Goal: Task Accomplishment & Management: Manage account settings

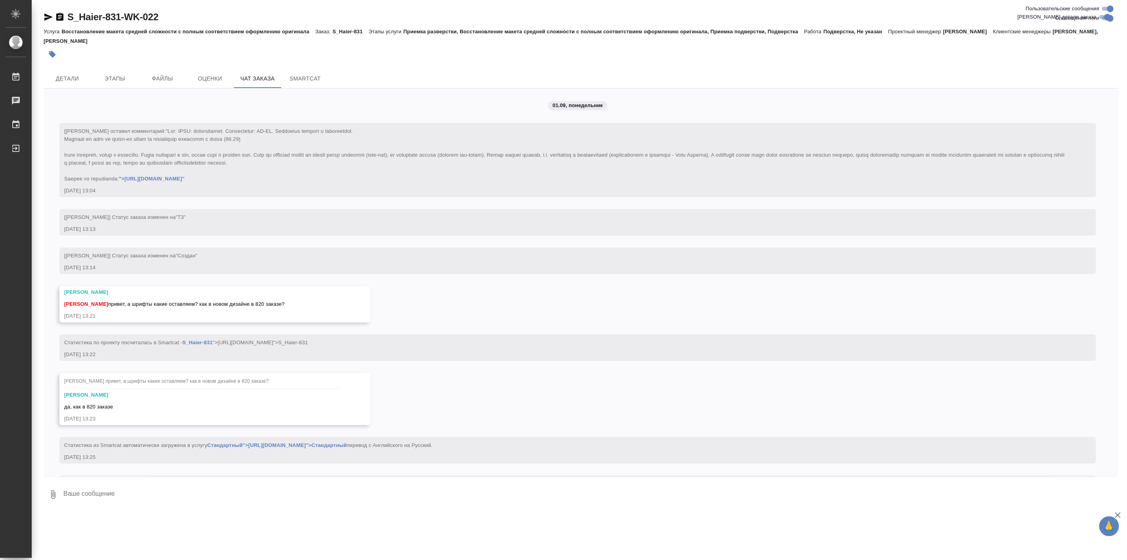
scroll to position [6857, 0]
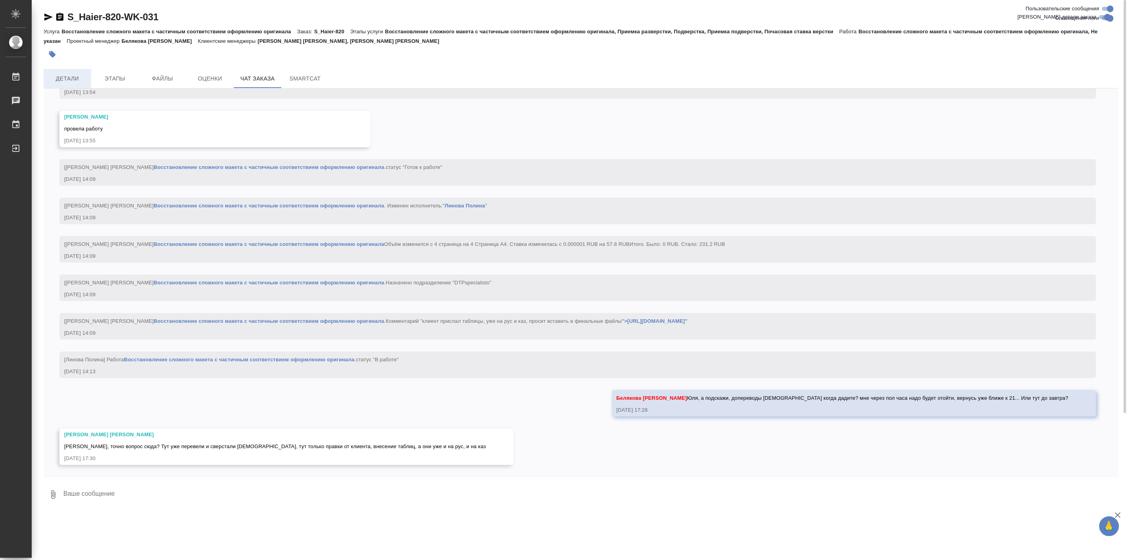
scroll to position [20089, 0]
click at [73, 80] on span "Детали" at bounding box center [67, 79] width 38 height 10
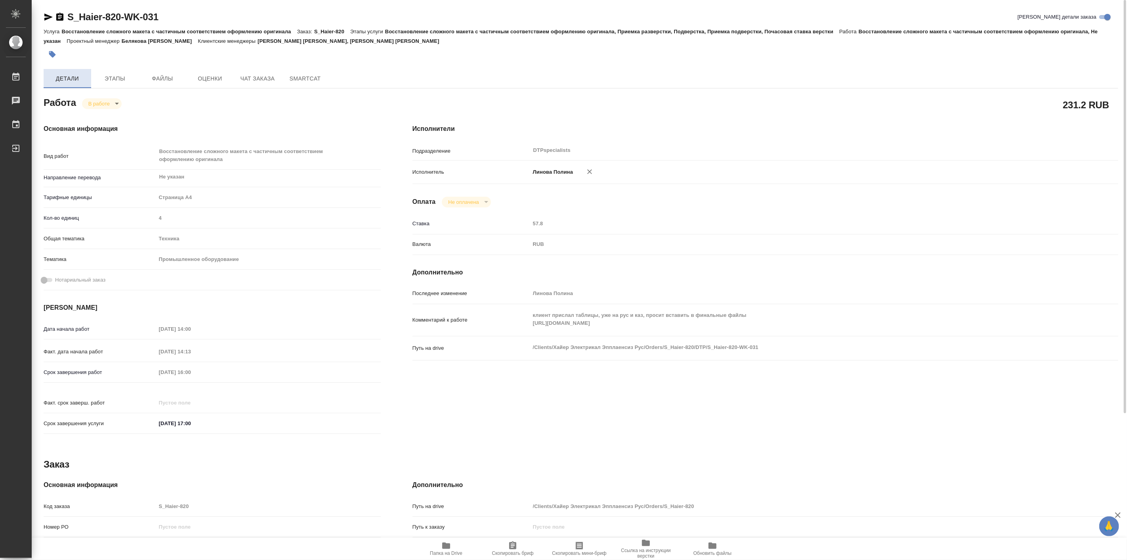
type textarea "x"
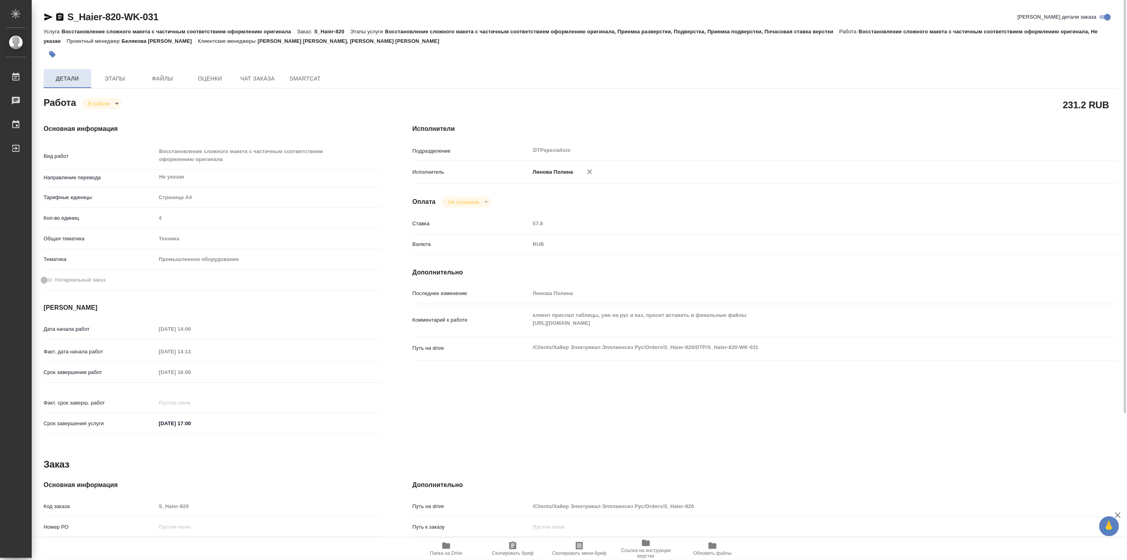
type textarea "x"
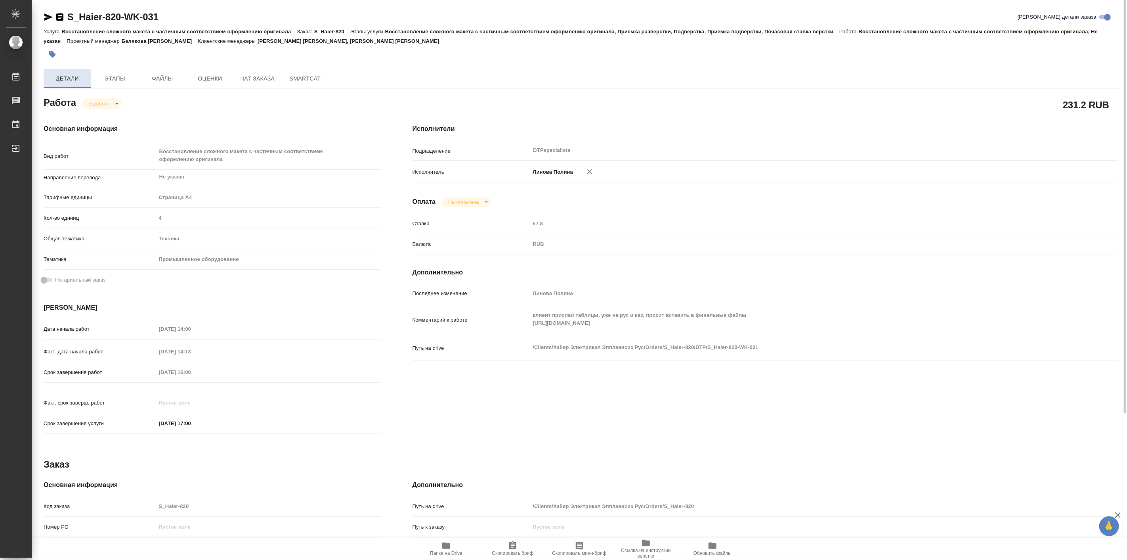
type textarea "x"
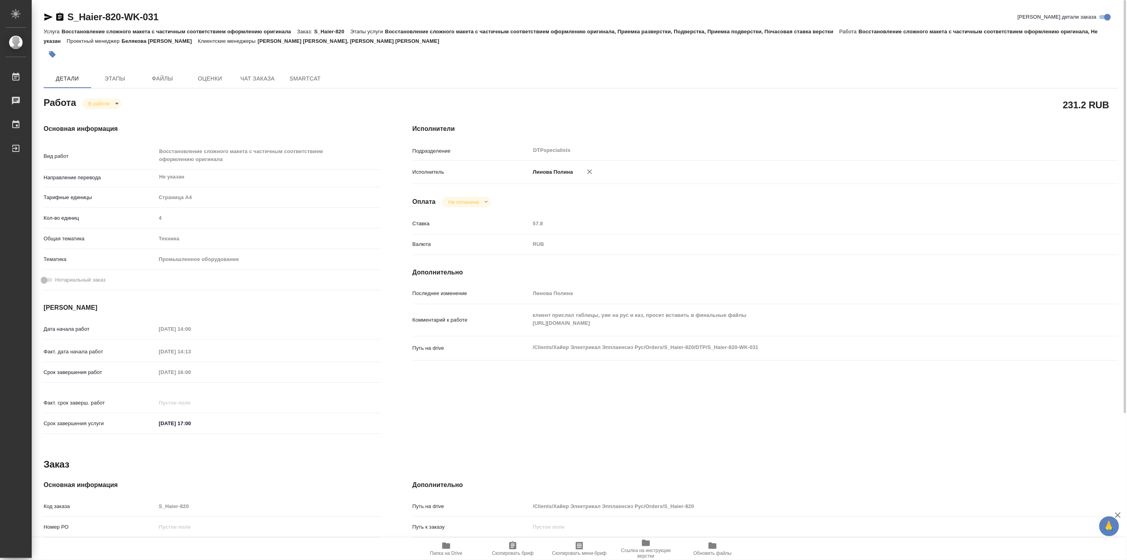
type textarea "x"
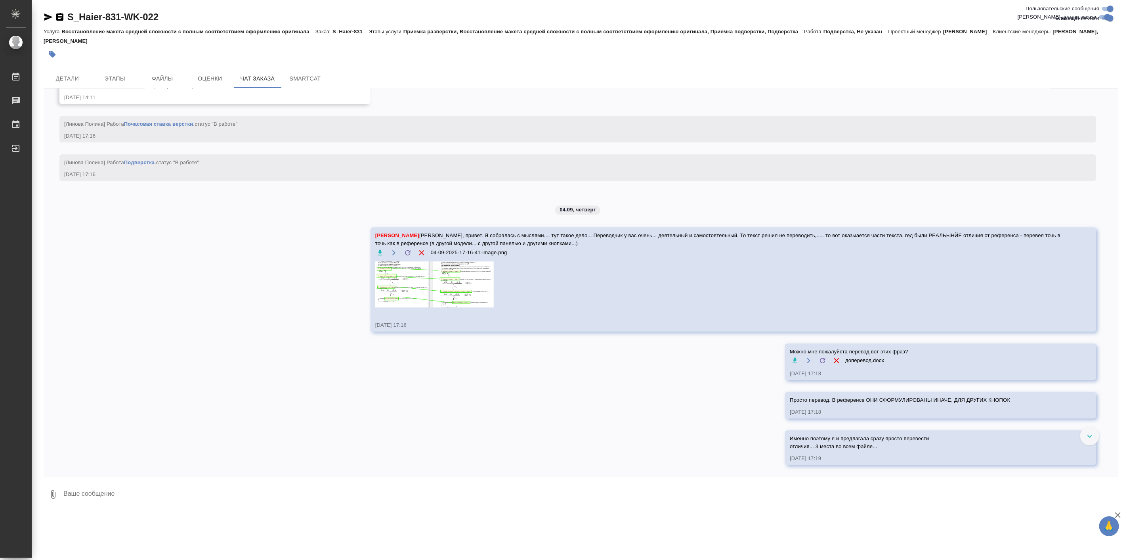
scroll to position [6857, 0]
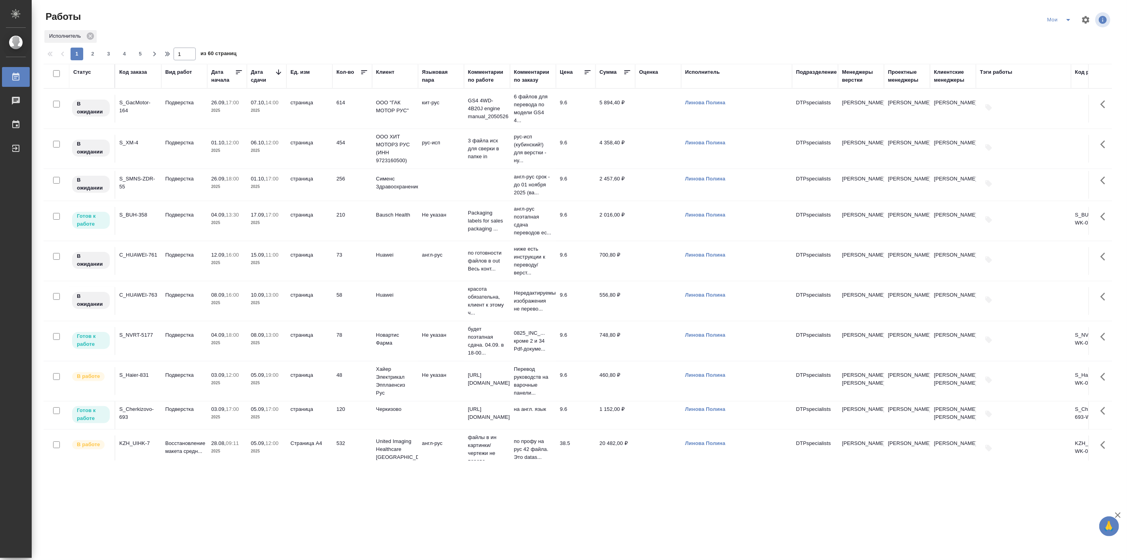
scroll to position [367, 0]
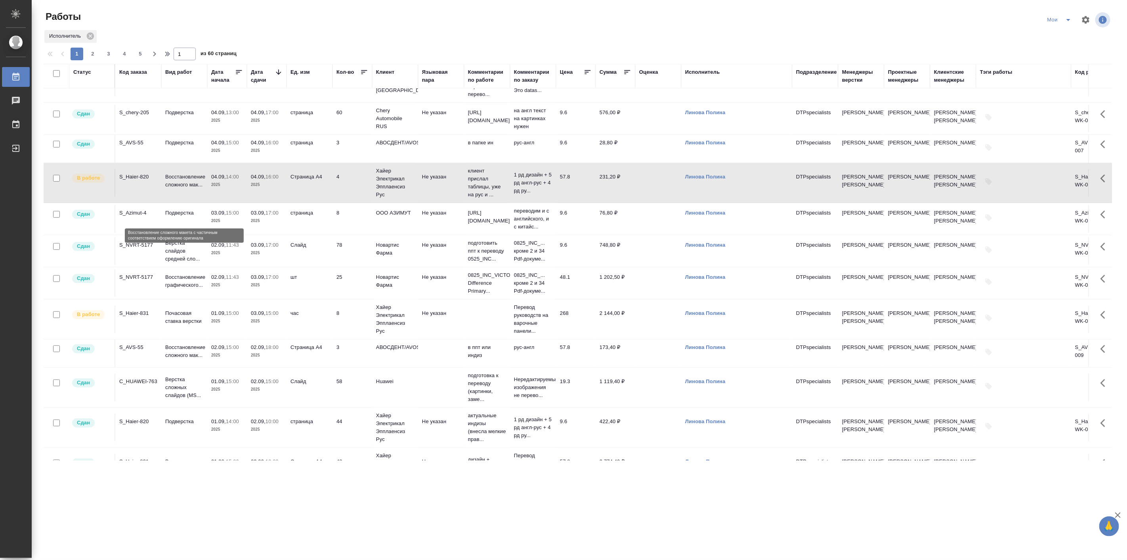
click at [180, 189] on p "Восстановление сложного мак..." at bounding box center [184, 181] width 38 height 16
click at [345, 482] on div ".cls-1 fill:#fff; AWATERA Linova Polina Работы 0 Чаты График Выйти Работы Мои И…" at bounding box center [563, 280] width 1127 height 560
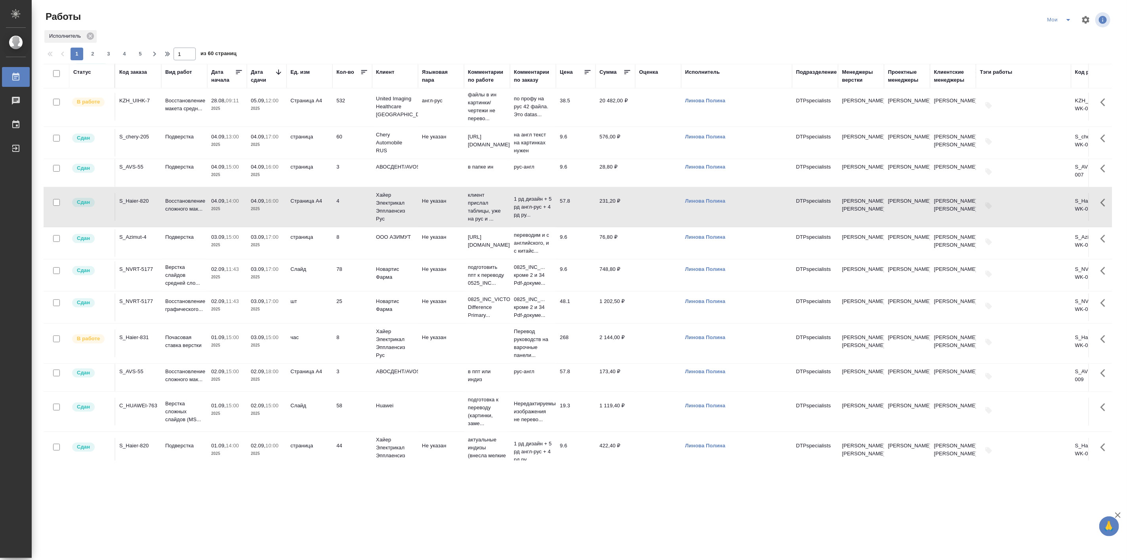
scroll to position [294, 0]
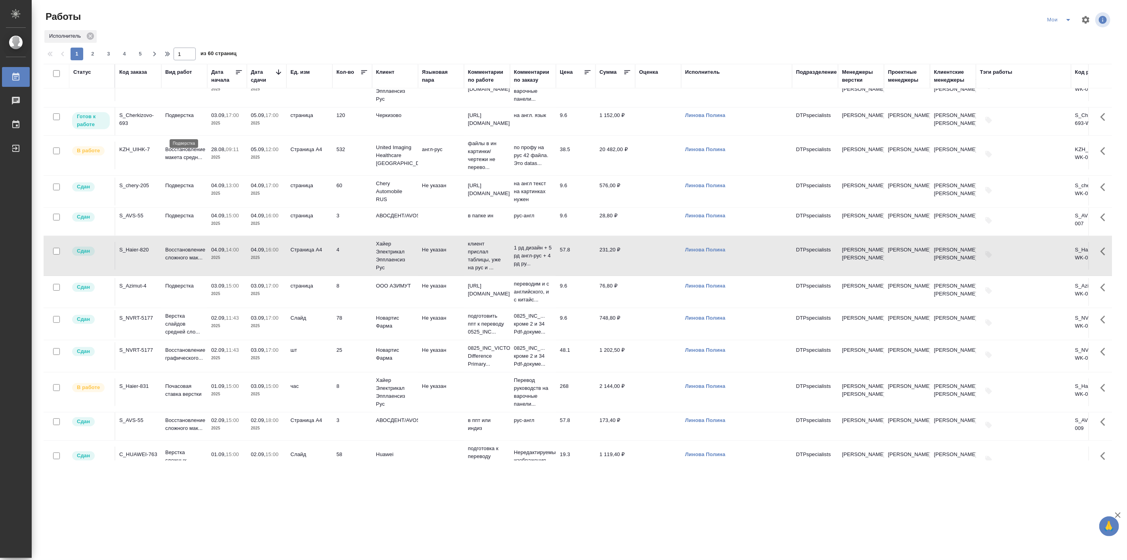
click at [201, 119] on p "Подверстка" at bounding box center [184, 115] width 38 height 8
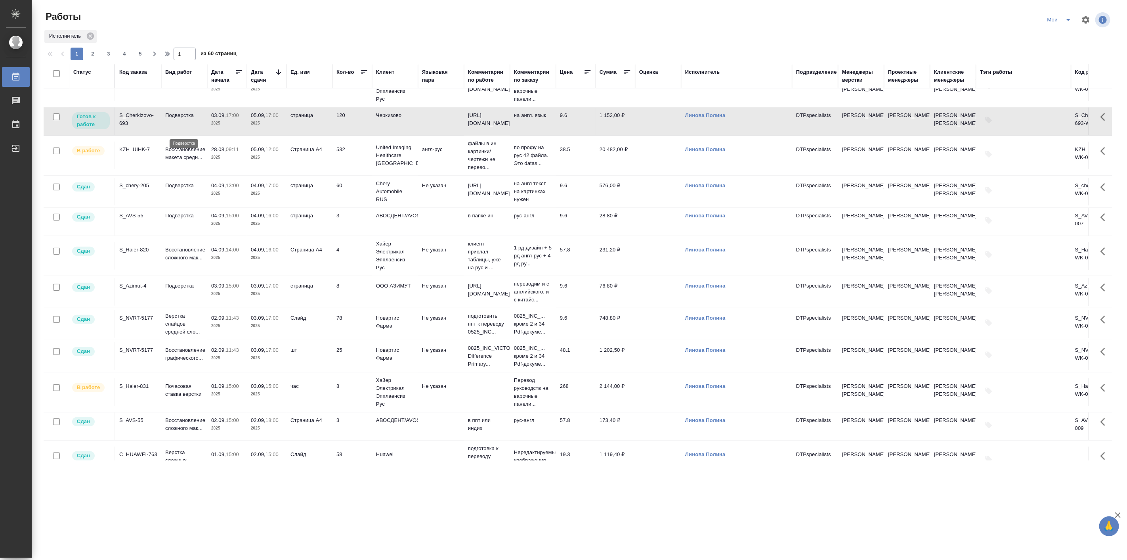
click at [201, 119] on p "Подверстка" at bounding box center [184, 115] width 38 height 8
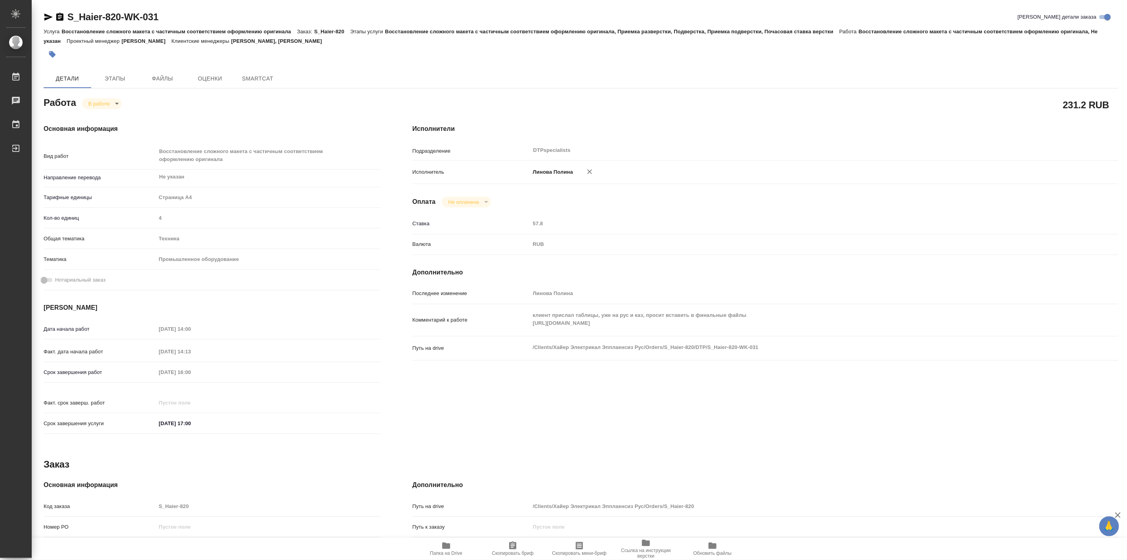
type textarea "x"
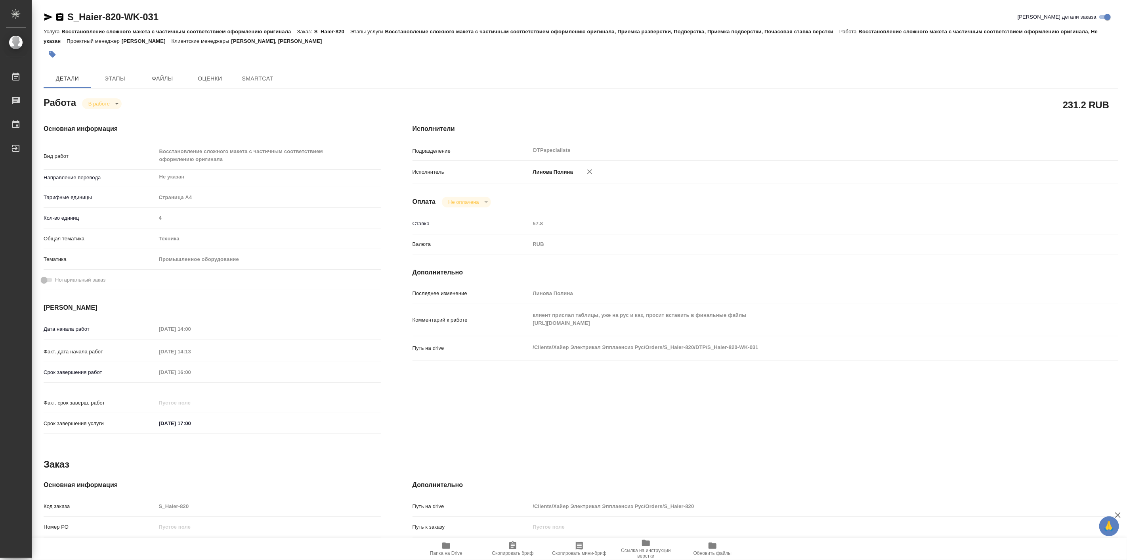
type textarea "x"
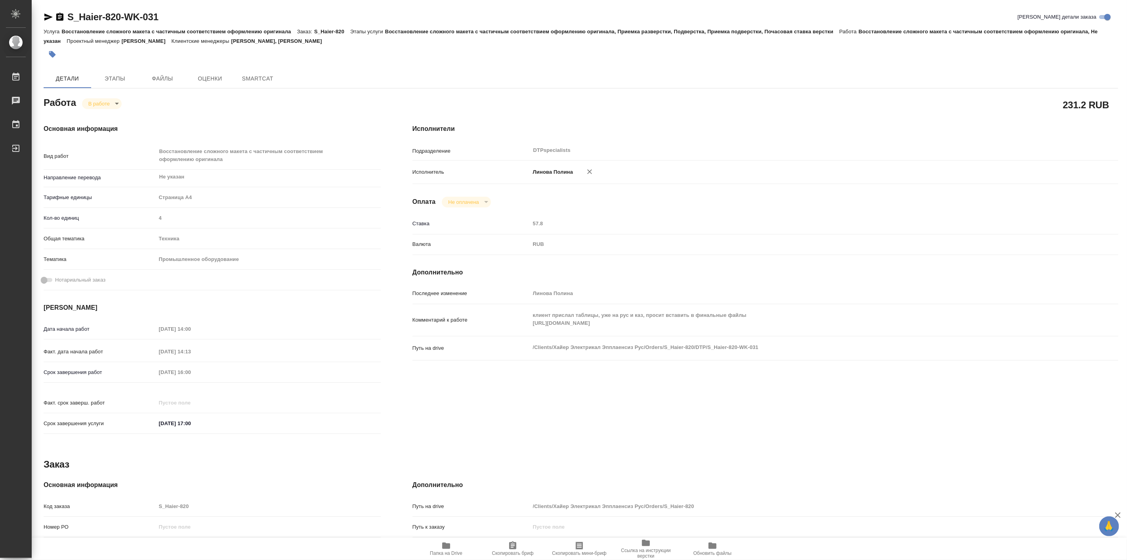
type textarea "x"
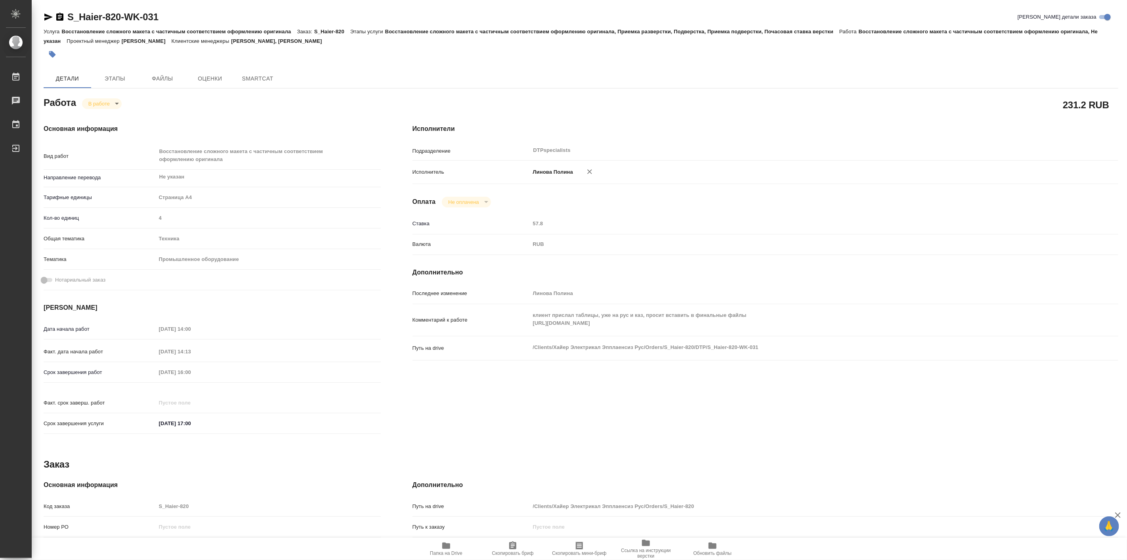
type textarea "x"
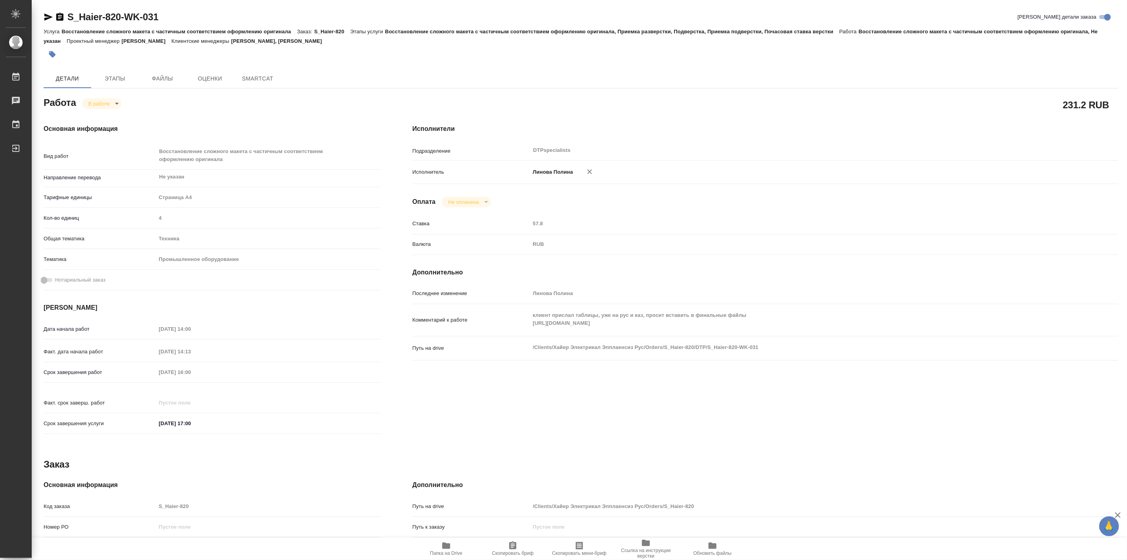
type textarea "x"
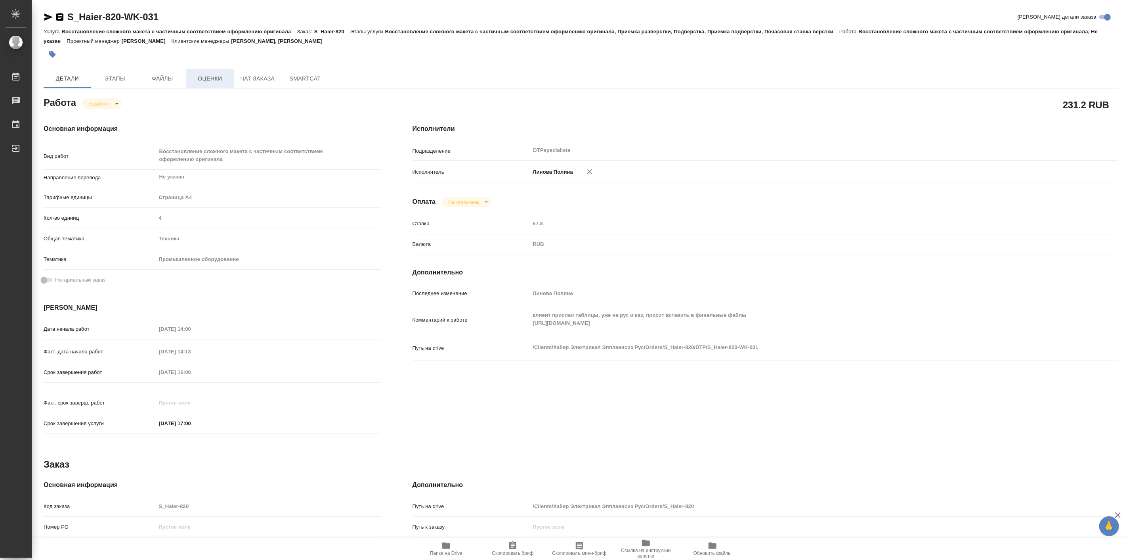
type textarea "x"
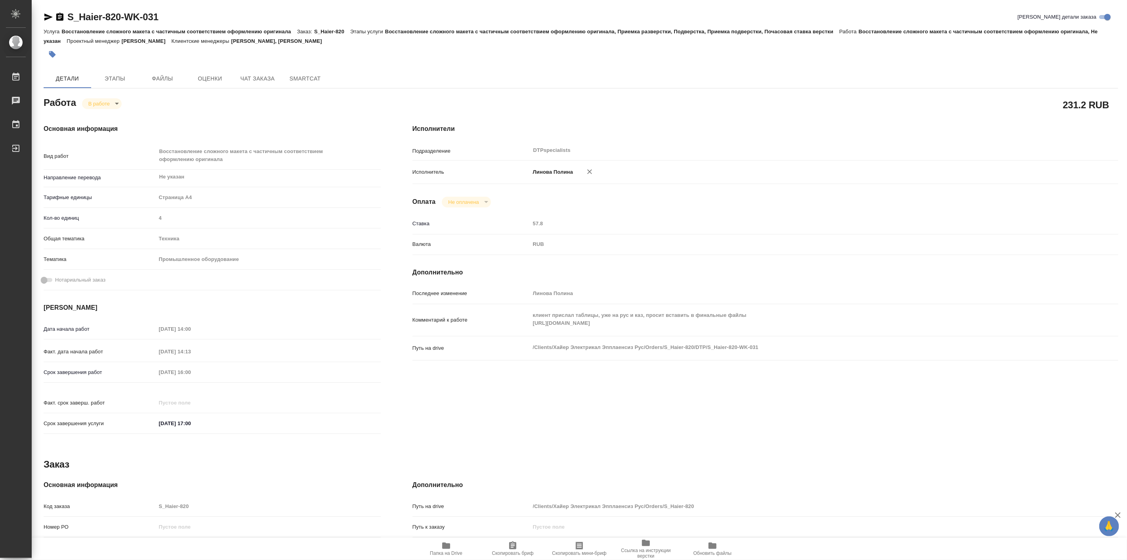
type textarea "x"
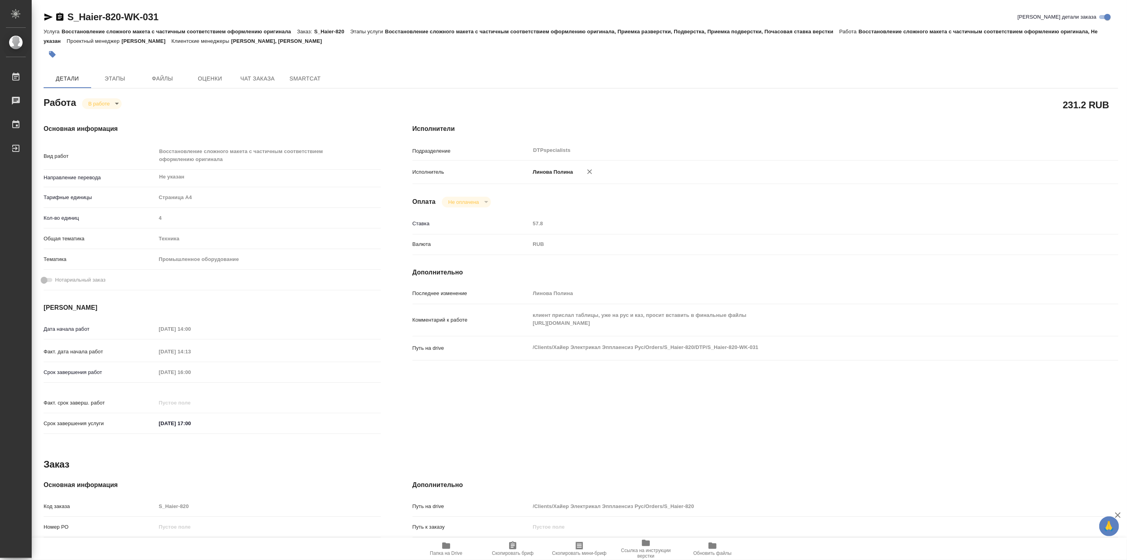
click at [441, 545] on span "Папка на Drive" at bounding box center [446, 548] width 57 height 15
type textarea "x"
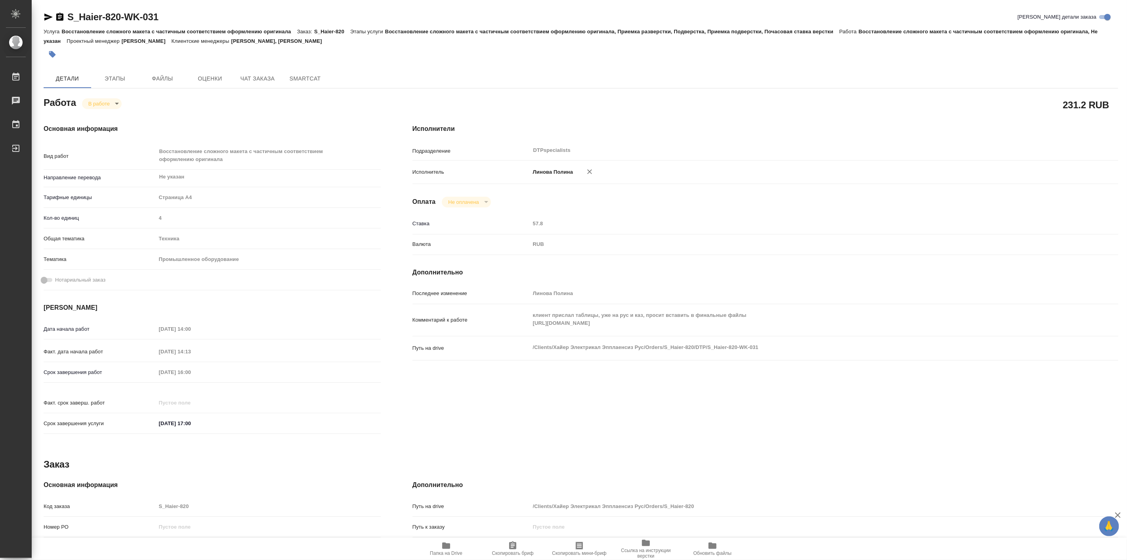
type textarea "x"
click at [109, 105] on body "🙏 .cls-1 fill:#fff; AWATERA Linova Polina Работы 0 Чаты График Выйти S_Haier-82…" at bounding box center [563, 280] width 1127 height 560
click at [116, 116] on button "Выполнен" at bounding box center [102, 117] width 29 height 9
type textarea "x"
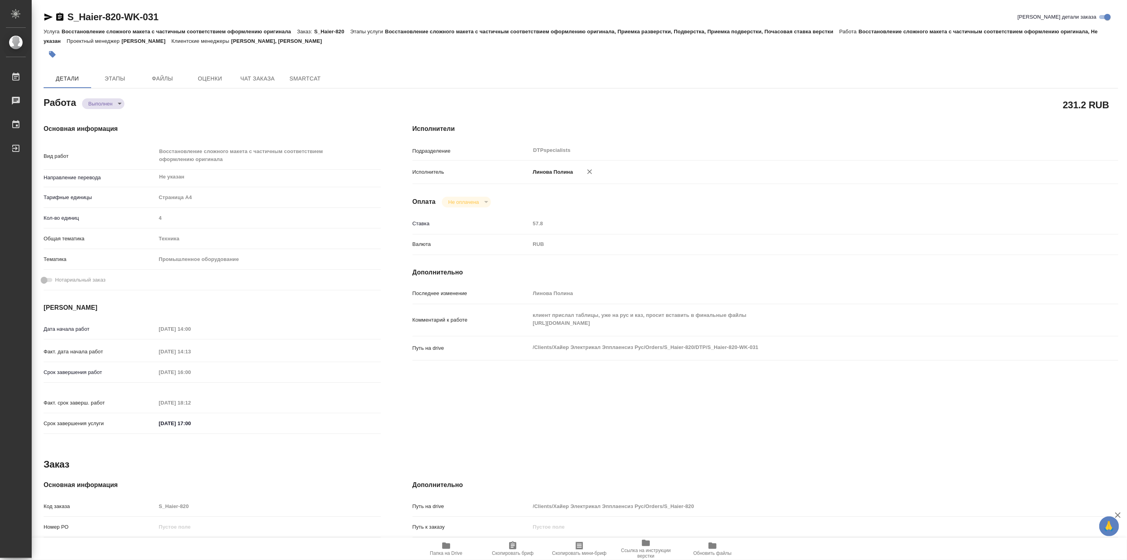
type textarea "x"
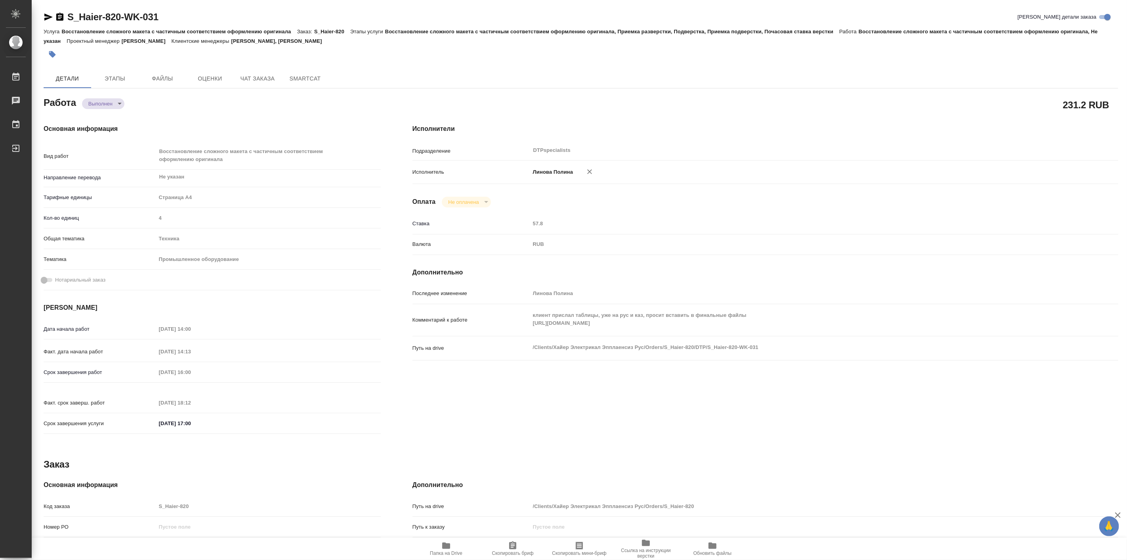
type textarea "x"
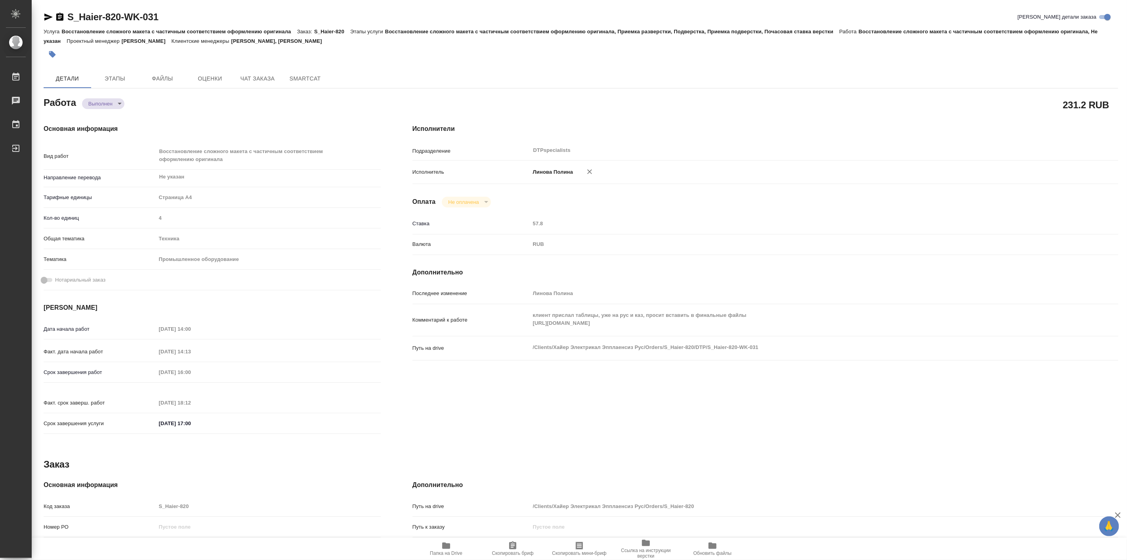
type textarea "x"
click at [261, 77] on span "Чат заказа" at bounding box center [258, 79] width 38 height 10
type textarea "x"
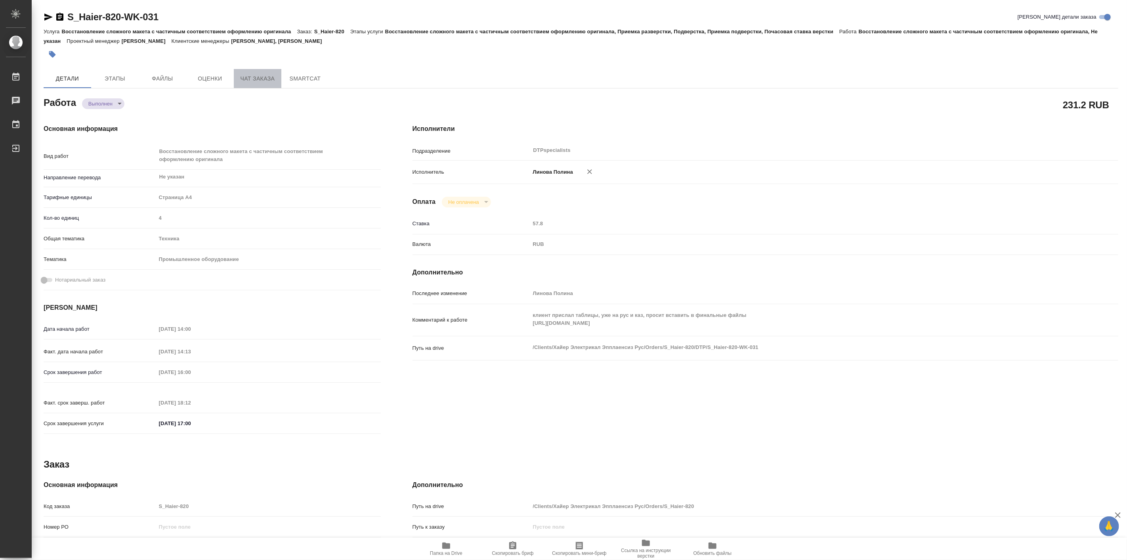
type textarea "x"
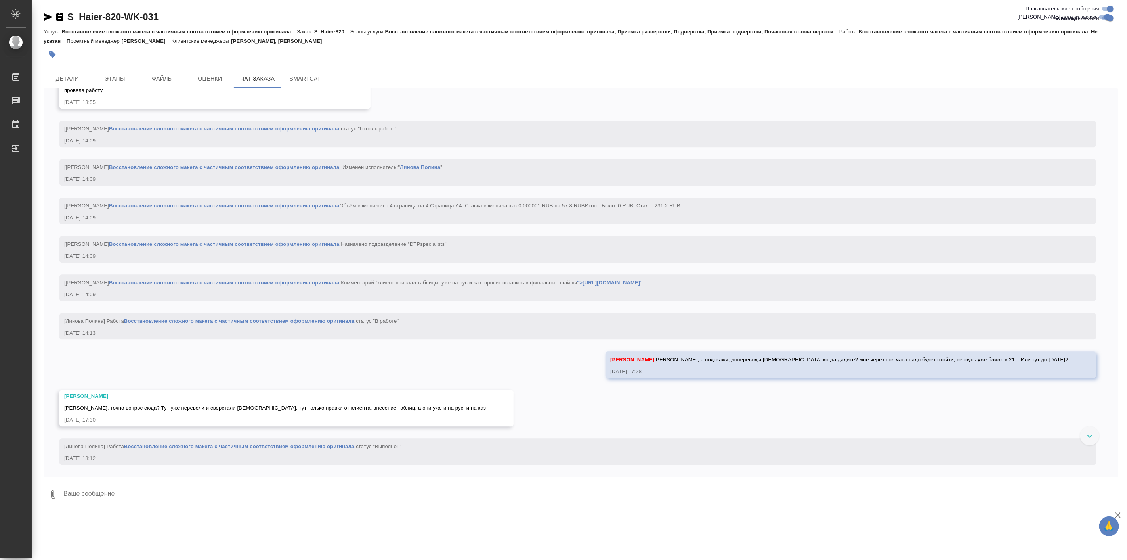
scroll to position [20128, 0]
click at [168, 492] on textarea at bounding box center [591, 494] width 1056 height 27
type textarea "Для истории. Доперевод фраз с русского на казахский - в файле клие"
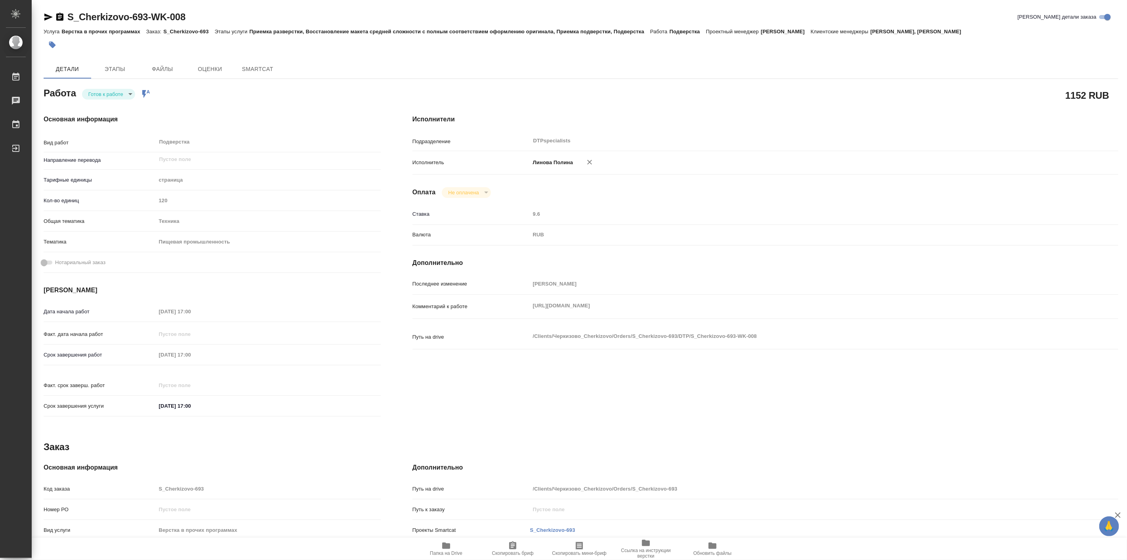
type textarea "x"
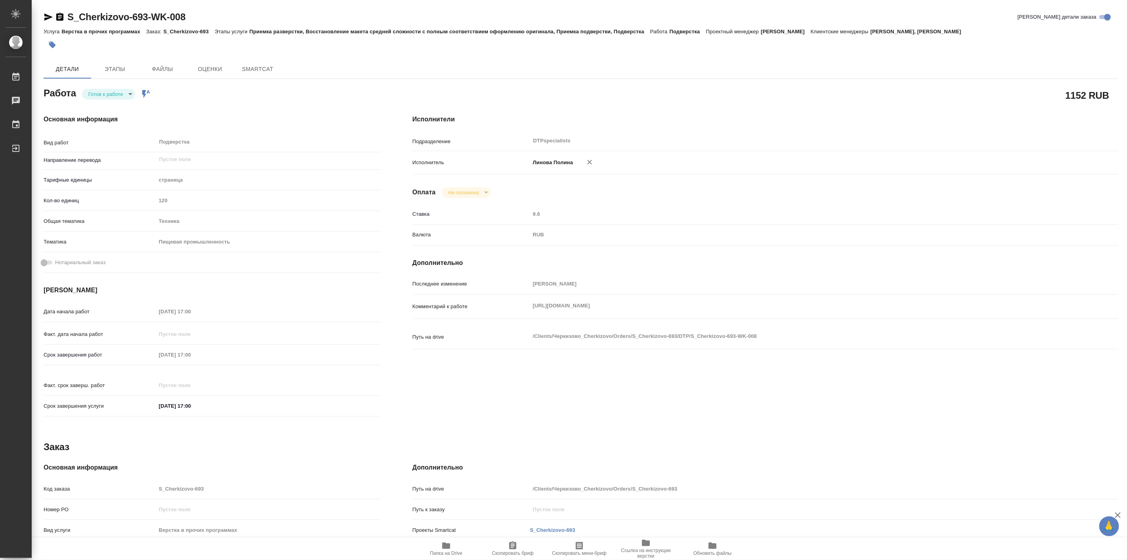
type textarea "x"
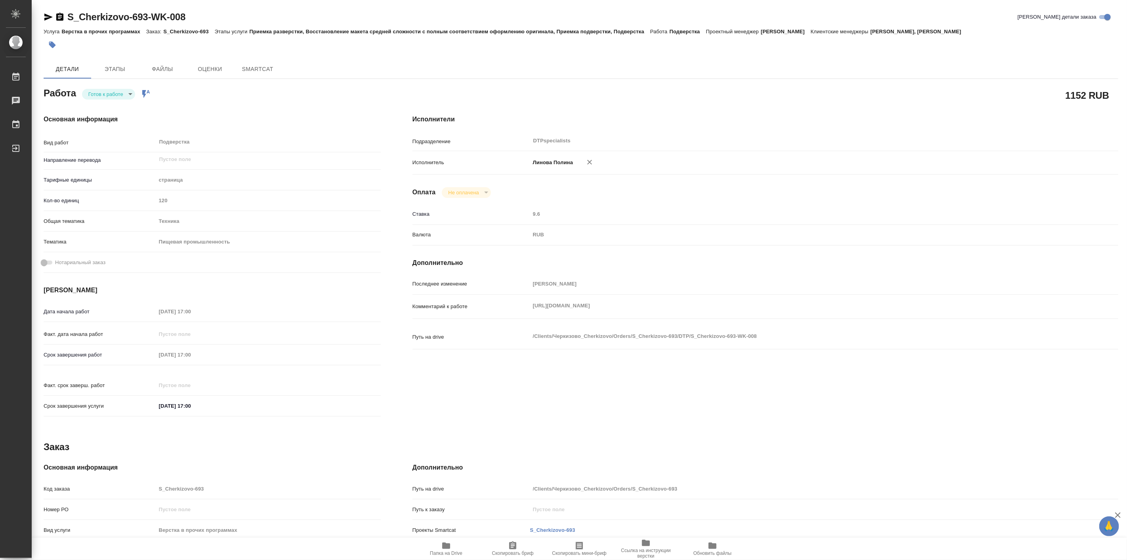
type textarea "x"
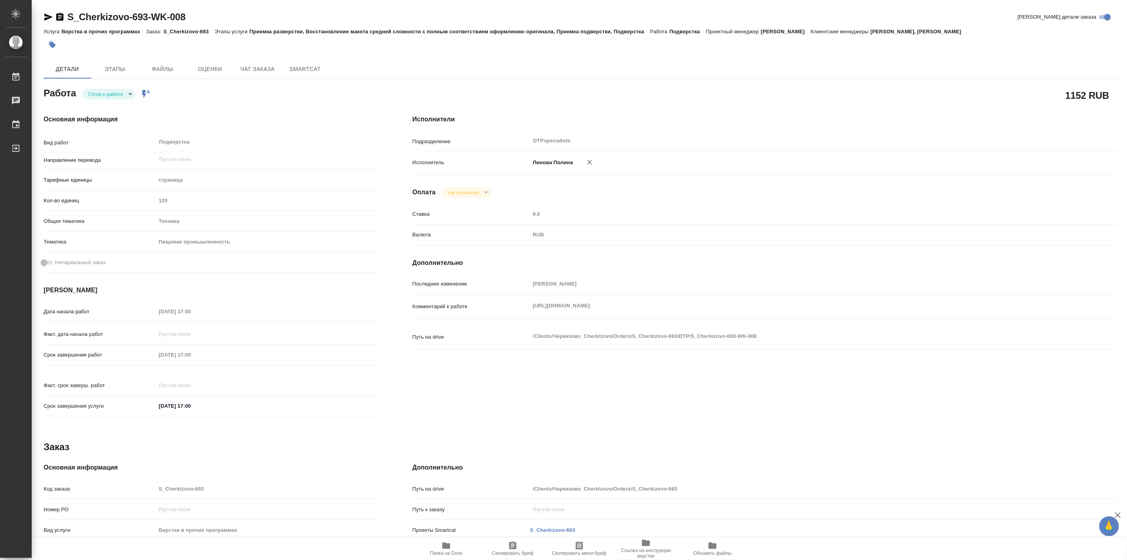
type textarea "x"
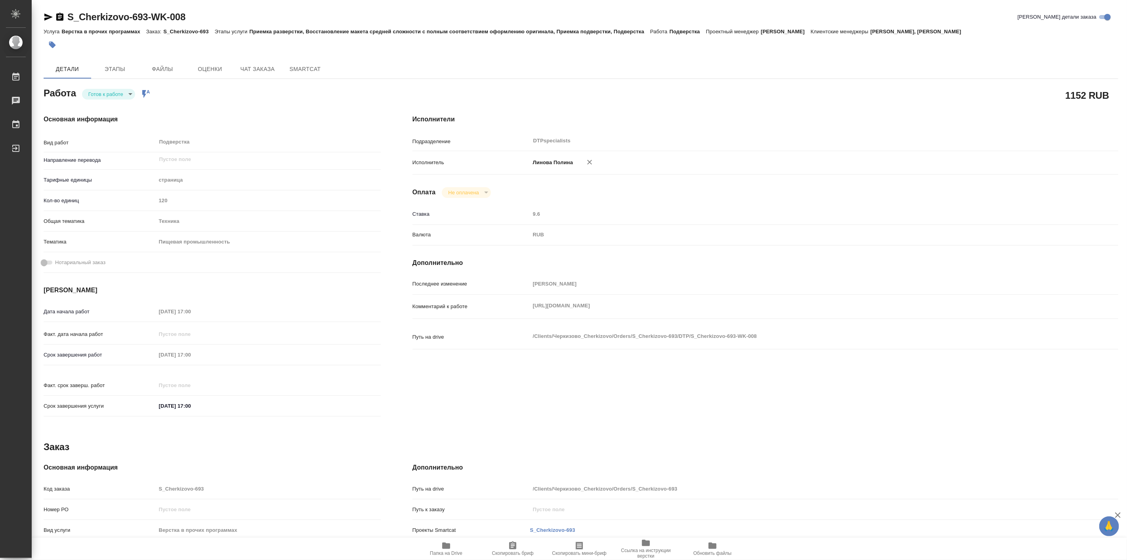
type textarea "x"
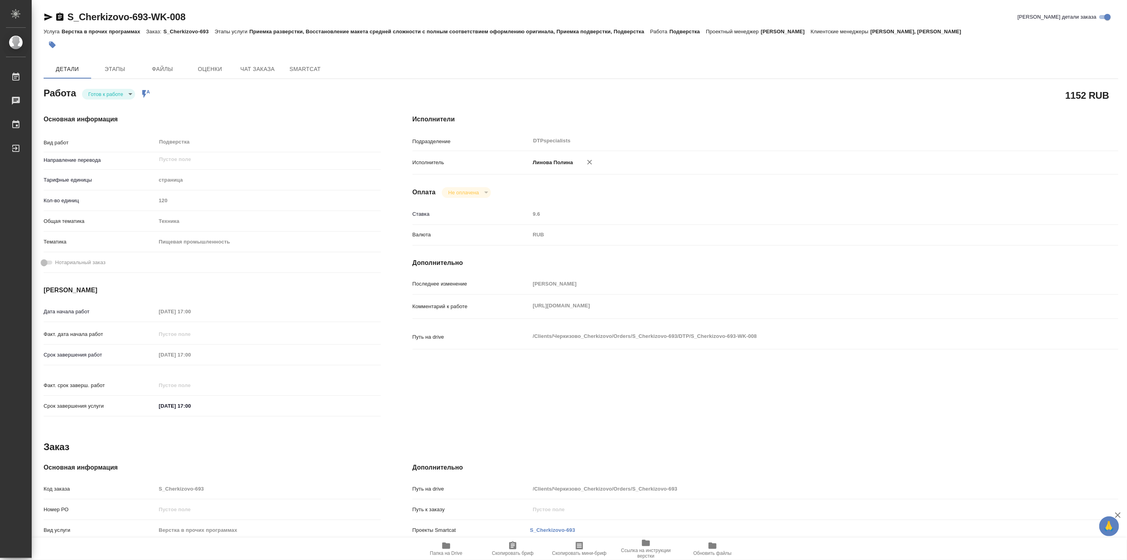
type textarea "x"
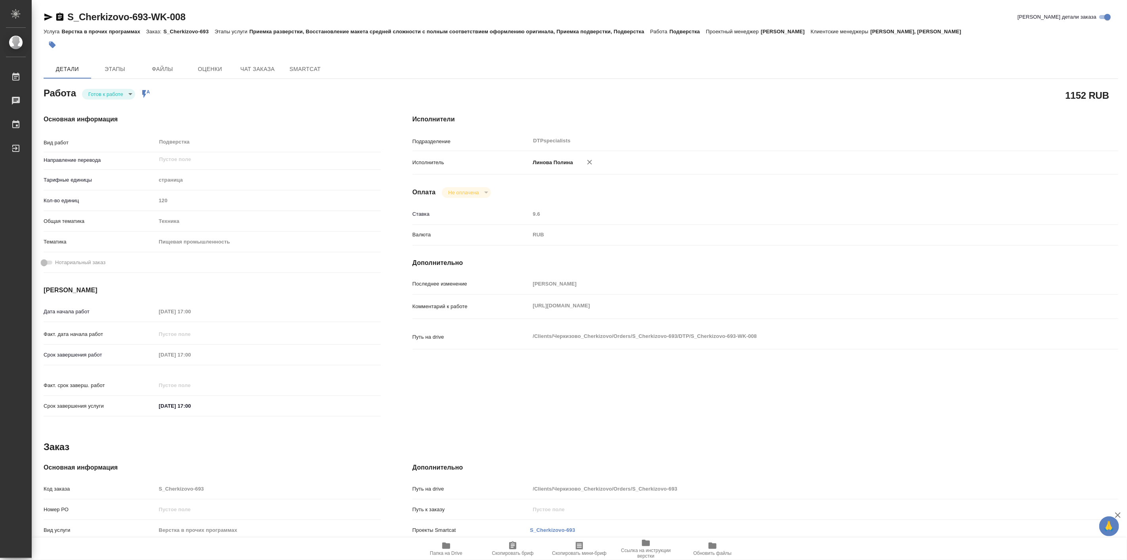
type textarea "x"
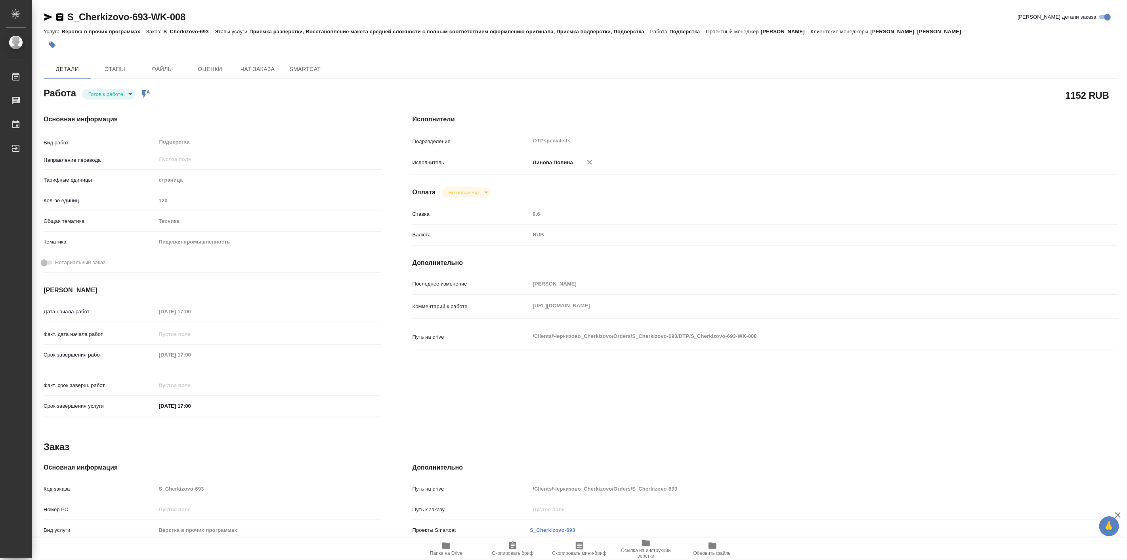
click at [107, 97] on body "🙏 .cls-1 fill:#fff; AWATERA [PERSON_NAME] Работы 0 Чаты График Выйти S_Cherkizo…" at bounding box center [563, 280] width 1127 height 560
click at [107, 96] on button "В работе" at bounding box center [101, 94] width 26 height 9
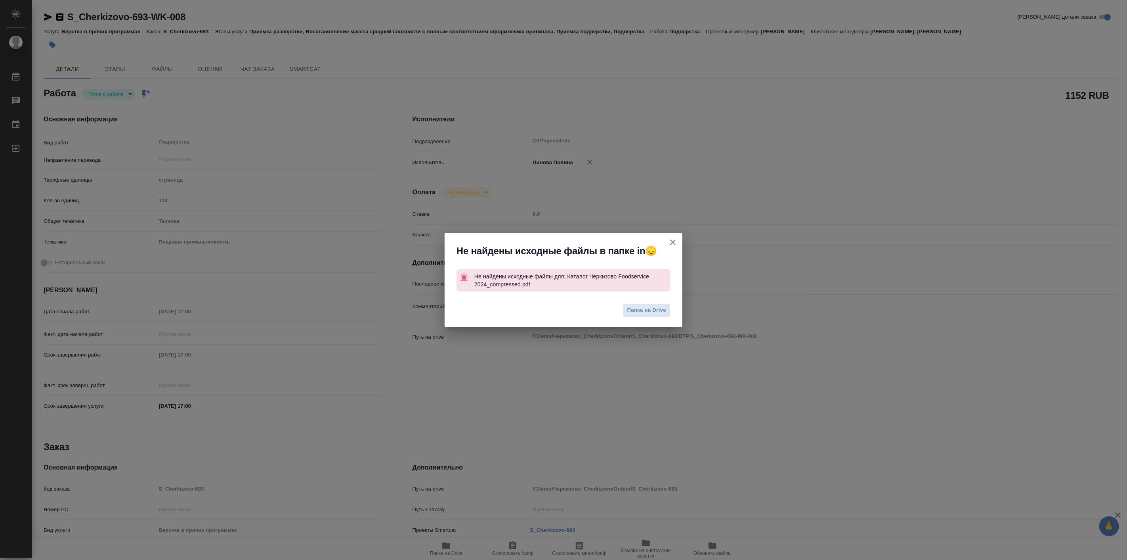
type textarea "x"
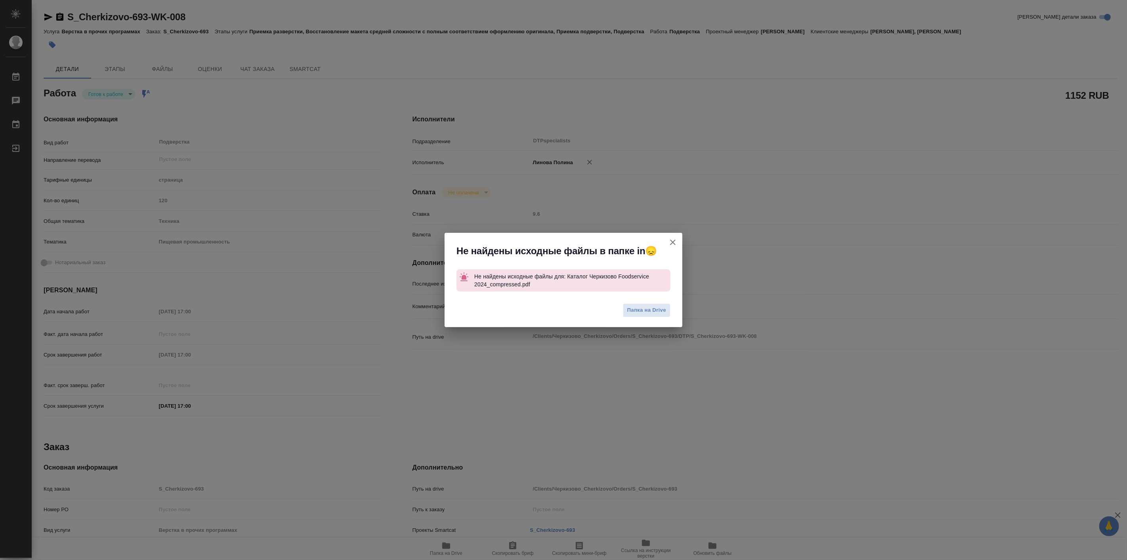
type textarea "x"
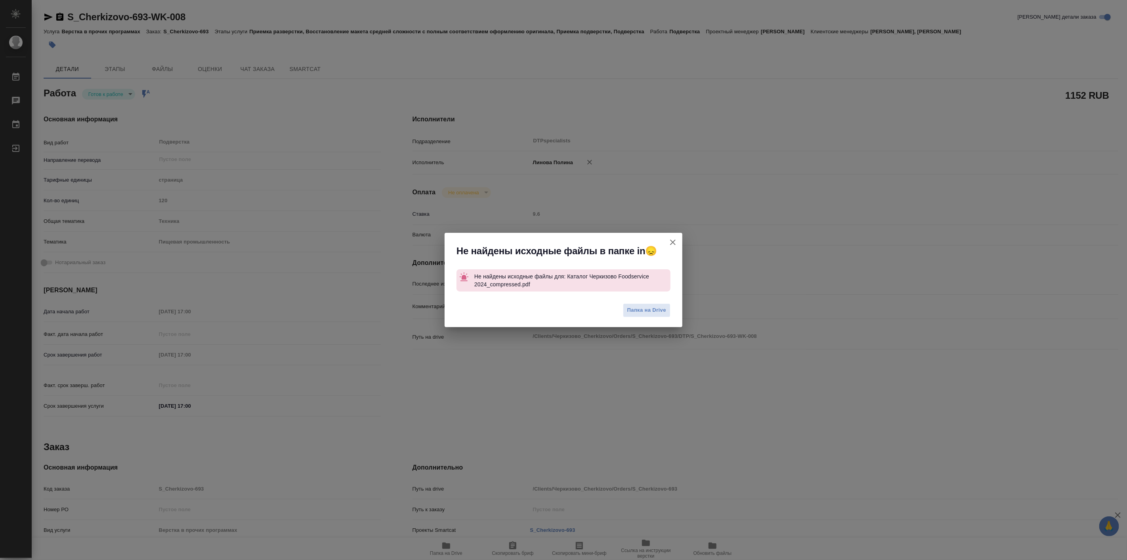
type textarea "x"
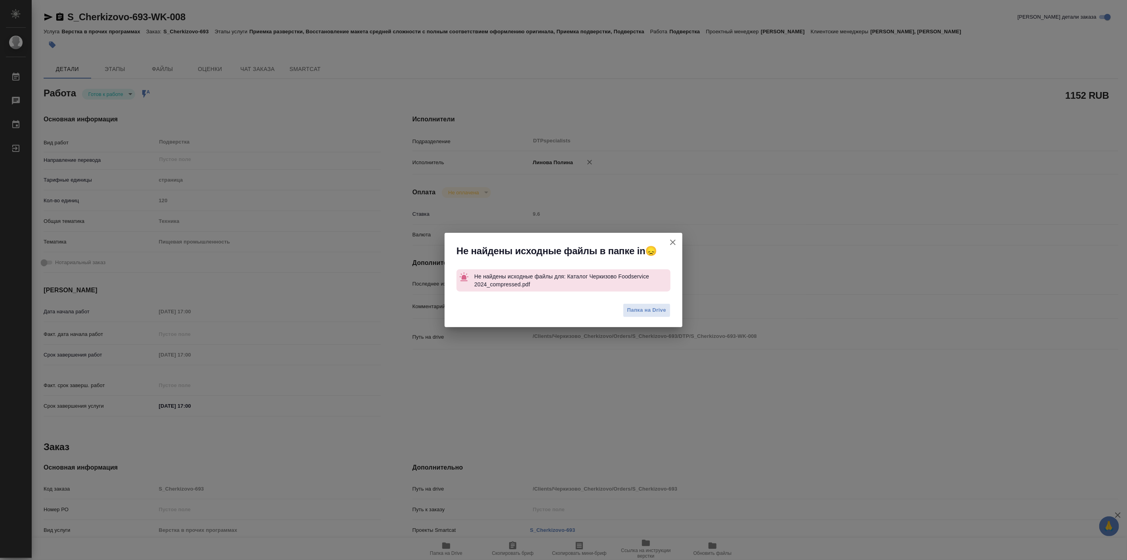
type textarea "x"
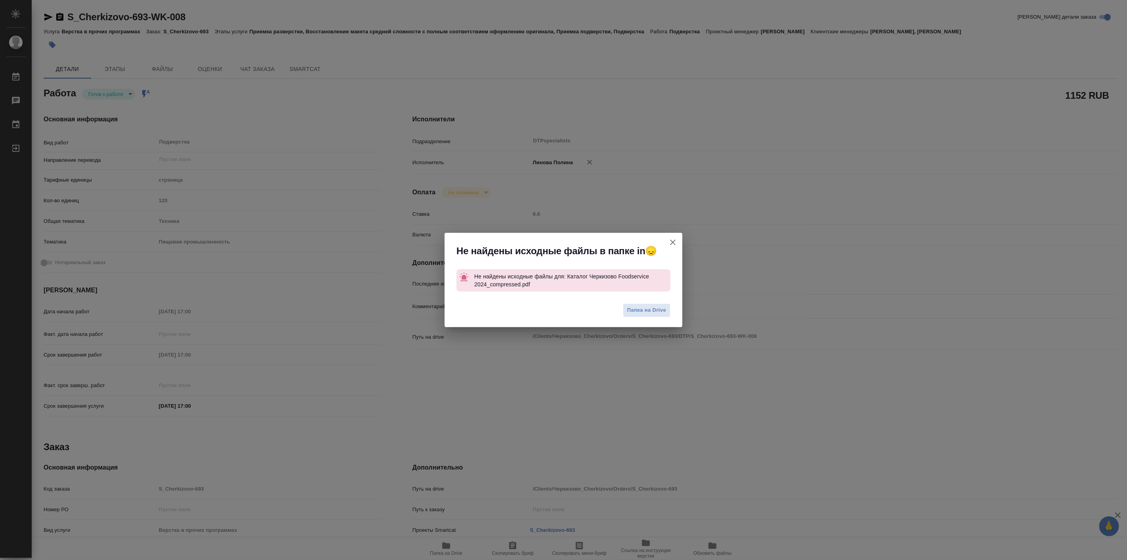
click at [673, 246] on icon "button" at bounding box center [673, 242] width 10 height 10
type textarea "x"
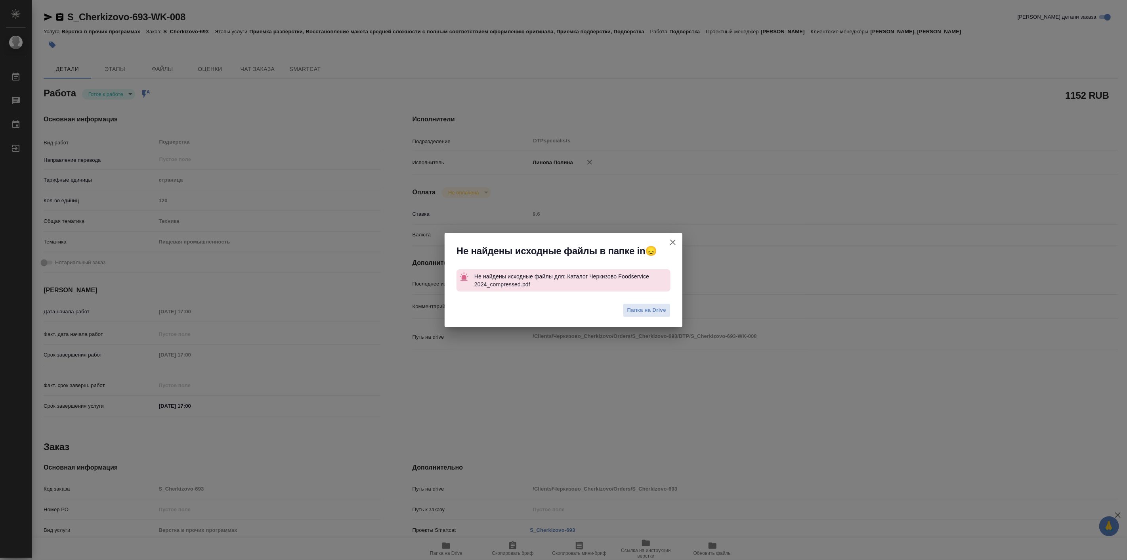
type textarea "x"
